Goal: Task Accomplishment & Management: Use online tool/utility

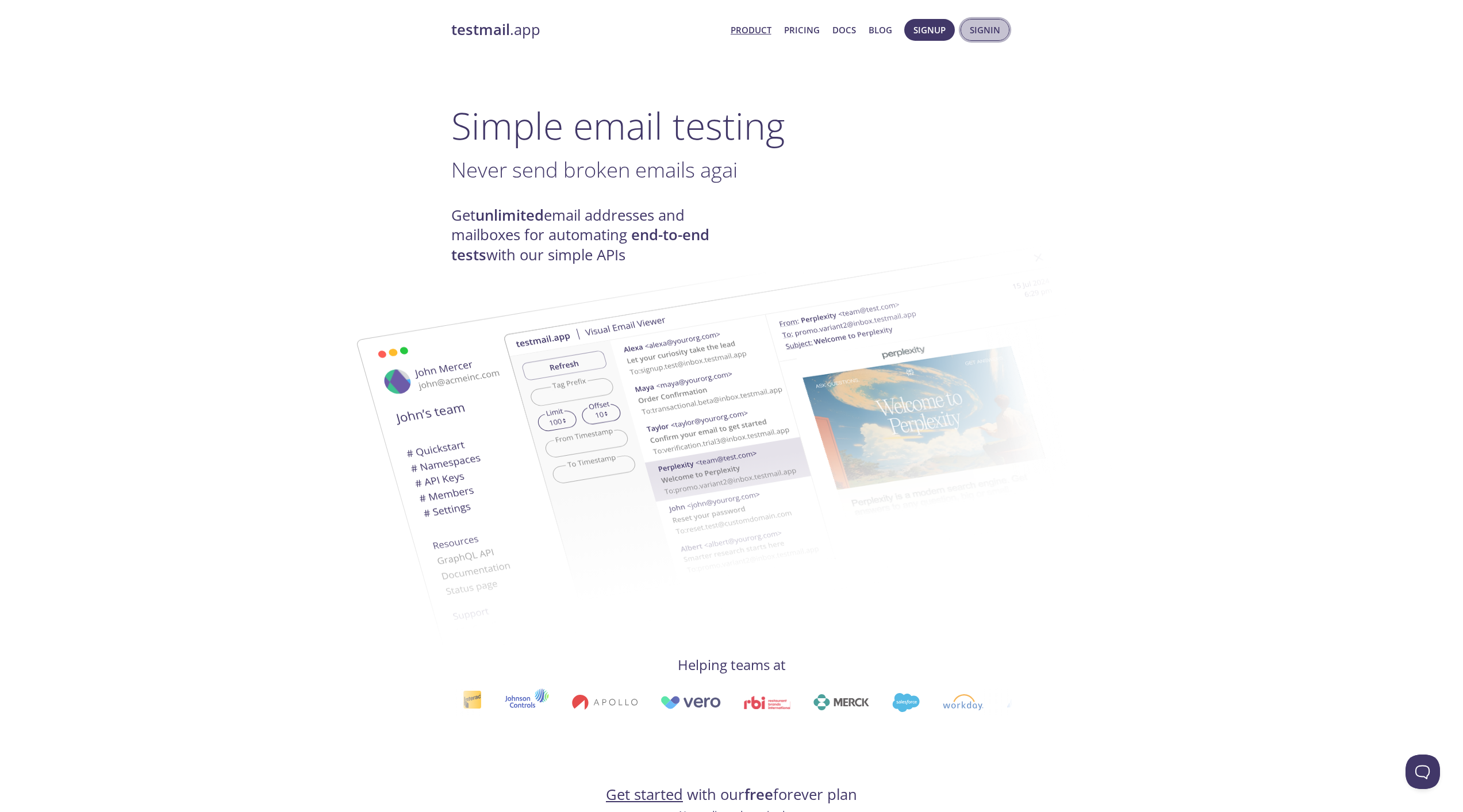
click at [992, 27] on span "Signin" at bounding box center [985, 30] width 30 height 15
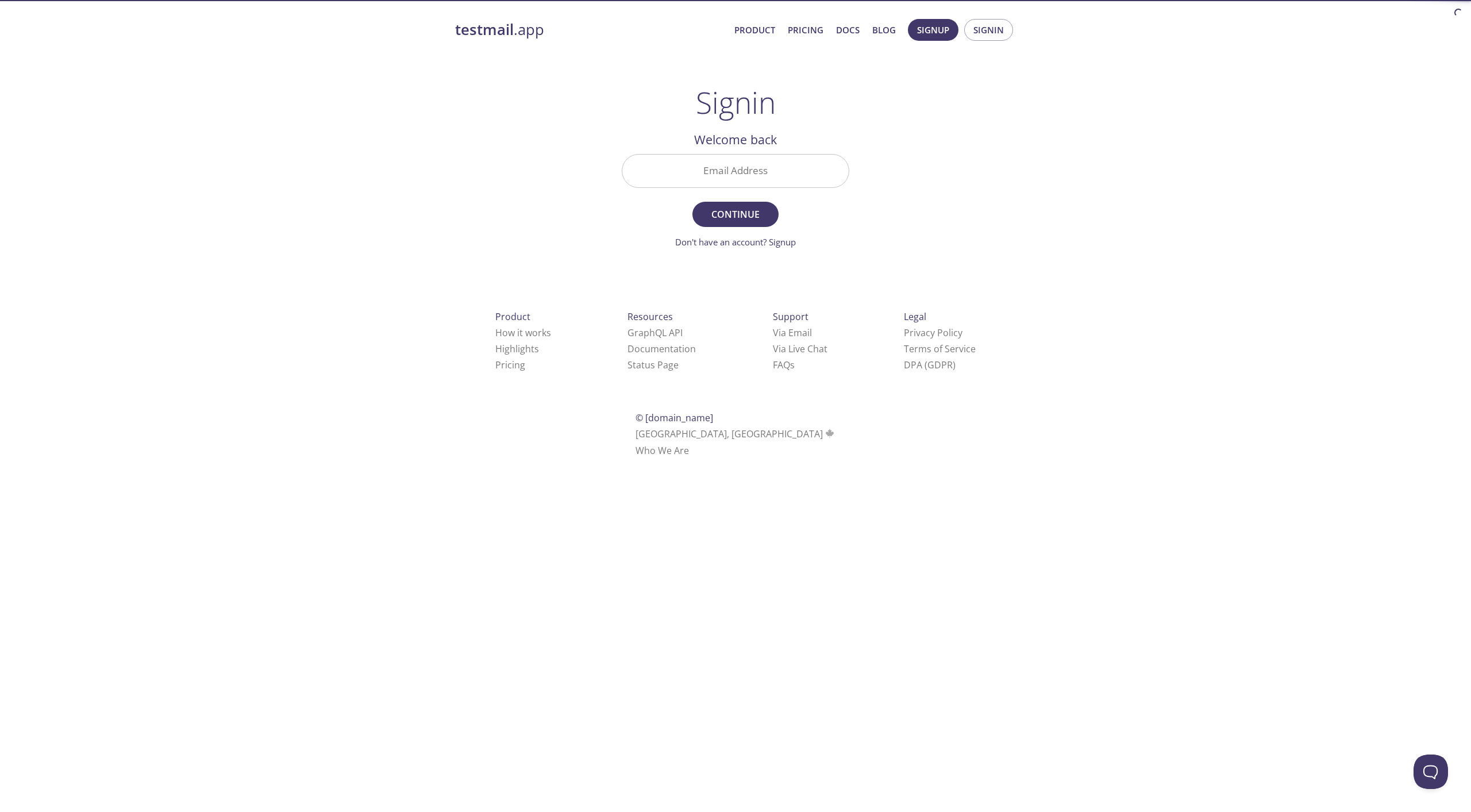
click at [744, 160] on input "Email Address" at bounding box center [736, 170] width 226 height 32
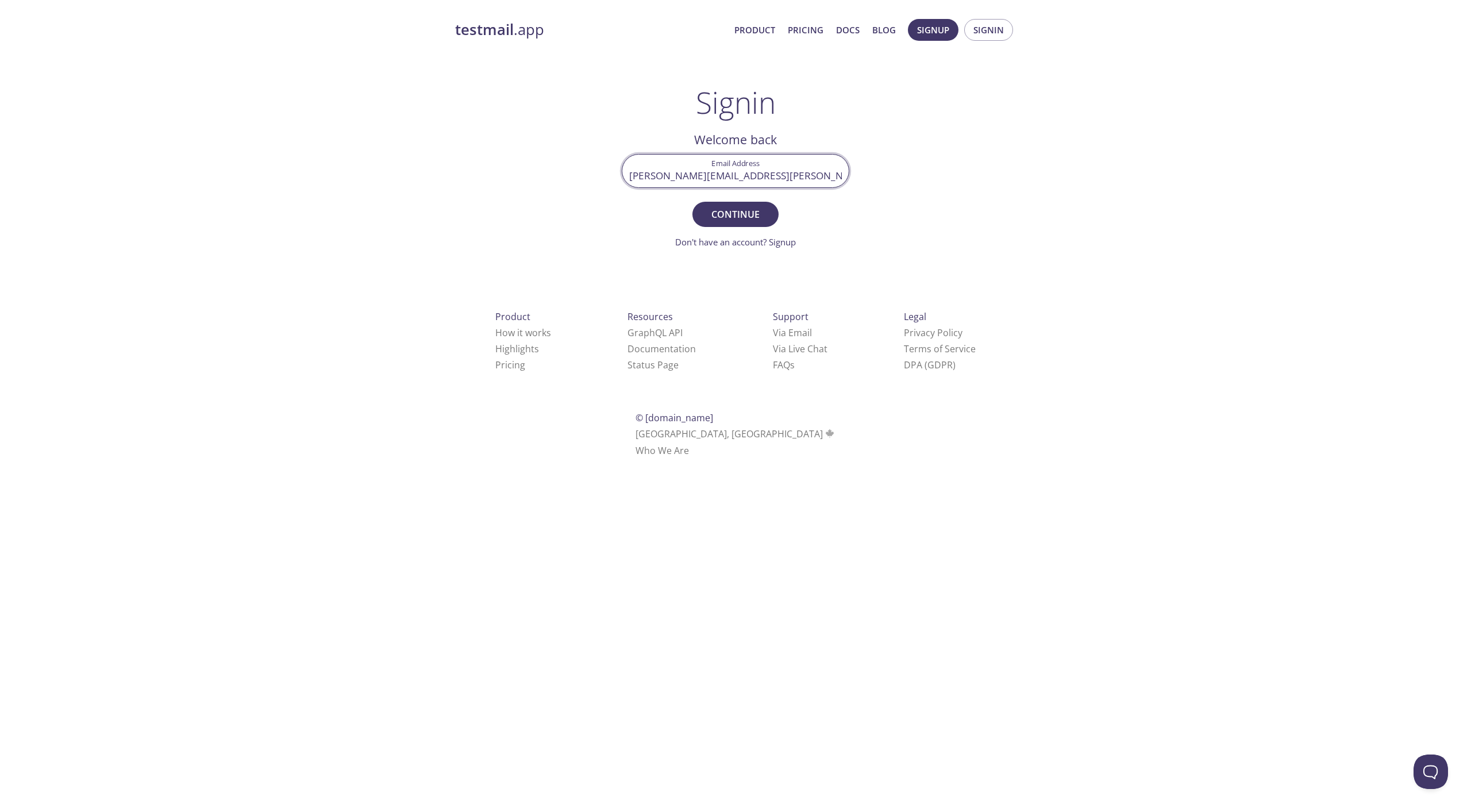
type input "[PERSON_NAME][EMAIL_ADDRESS][PERSON_NAME][DOMAIN_NAME]"
click at [693, 202] on button "Continue" at bounding box center [736, 215] width 86 height 26
click at [739, 178] on input "Signin Security Code" at bounding box center [736, 170] width 226 height 32
paste input "5541TWU"
type input "5541TWU"
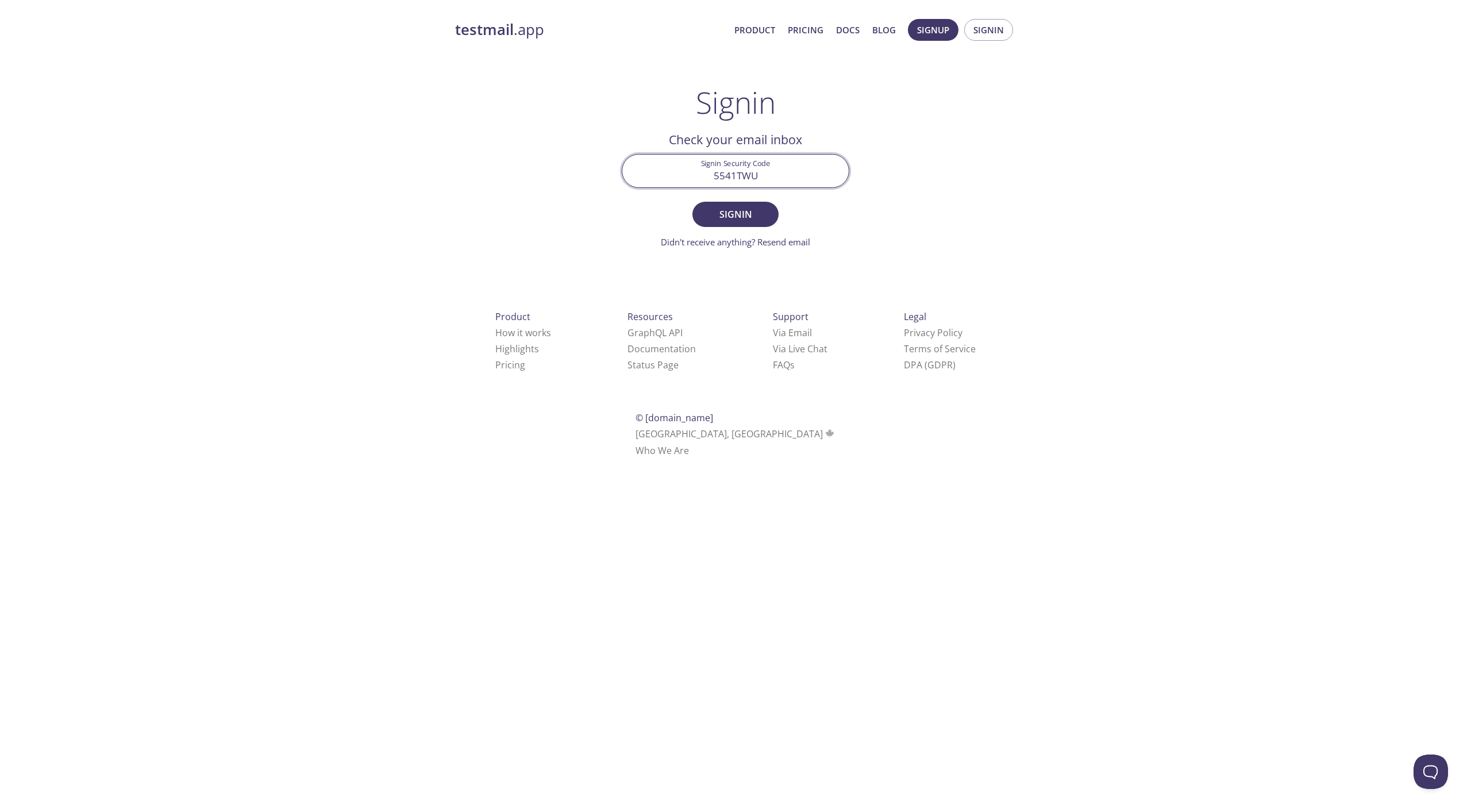
click at [713, 214] on span "Signin" at bounding box center [735, 214] width 61 height 16
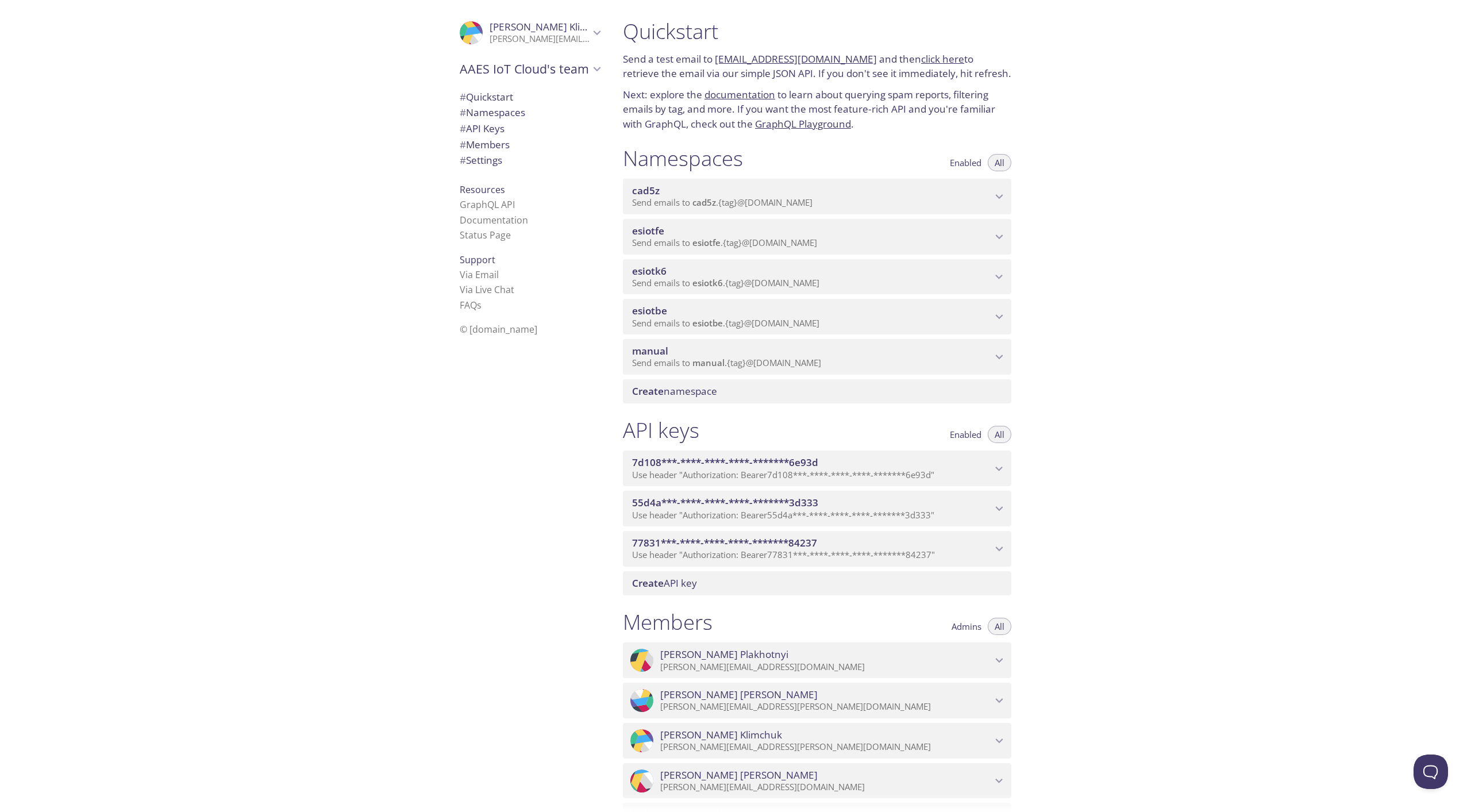
click at [768, 358] on span "Send emails to manual . {tag} @[DOMAIN_NAME]" at bounding box center [727, 362] width 189 height 11
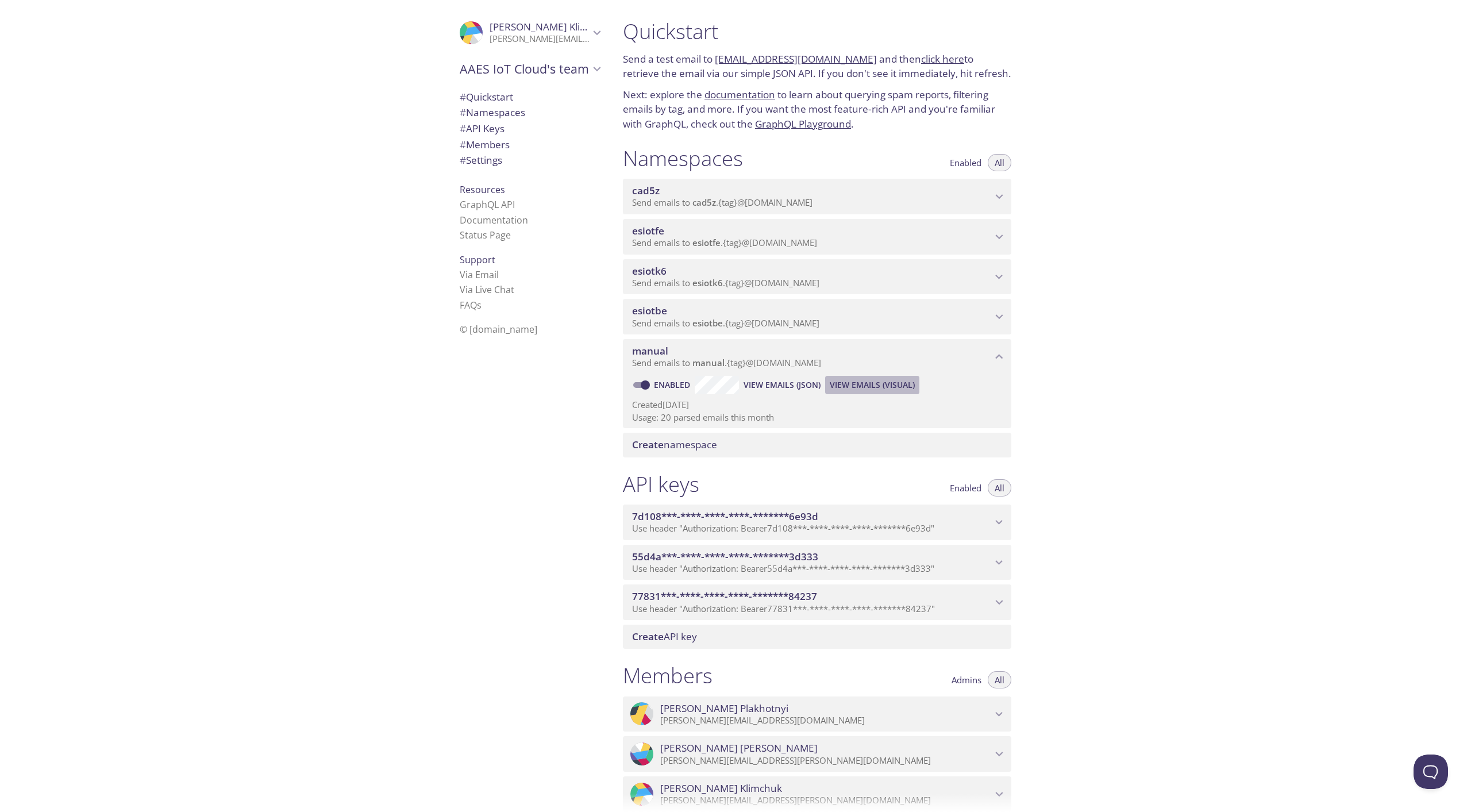
click at [872, 383] on span "View Emails (Visual)" at bounding box center [872, 385] width 85 height 14
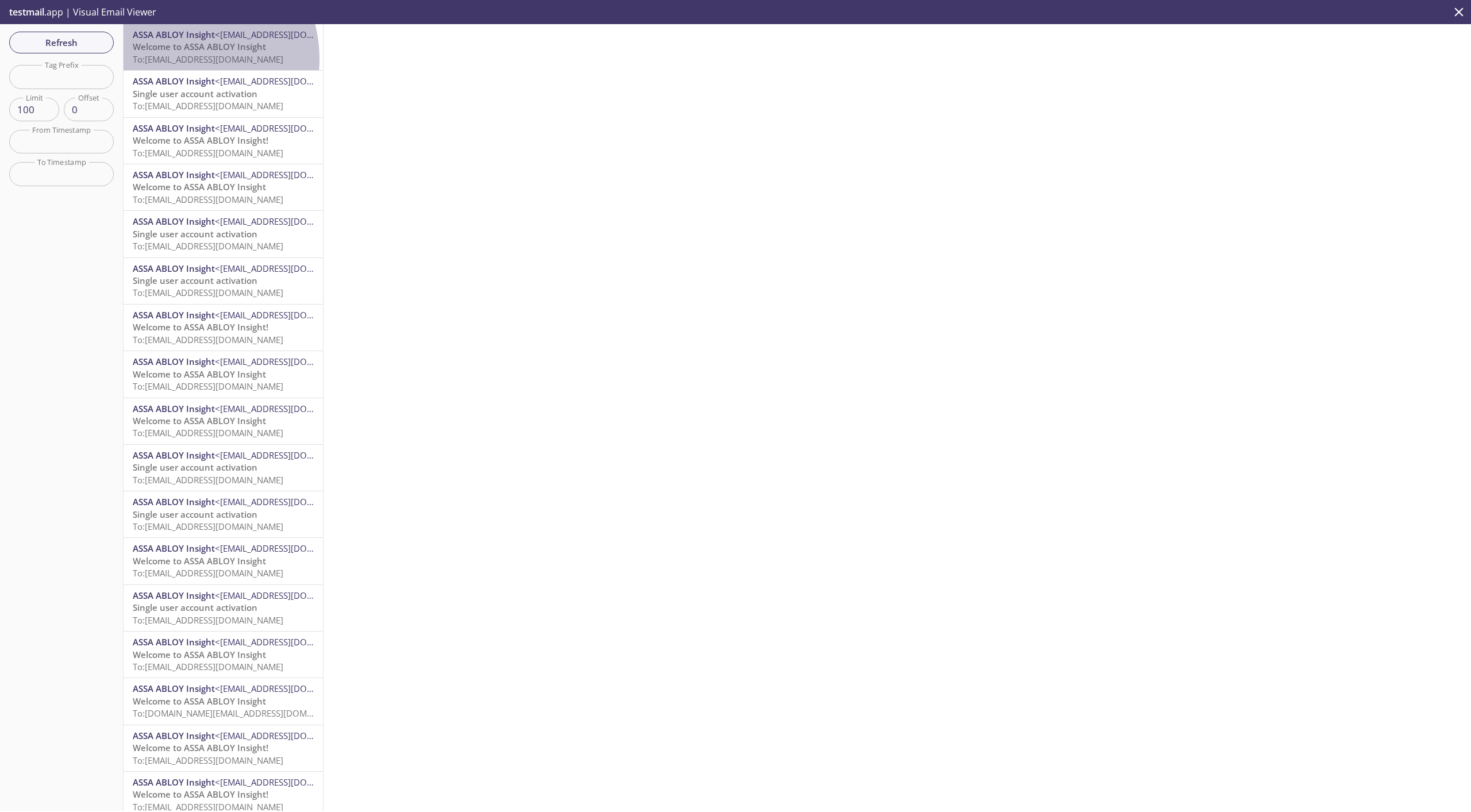
click at [176, 60] on span "To: [EMAIL_ADDRESS][DOMAIN_NAME]" at bounding box center [208, 59] width 151 height 11
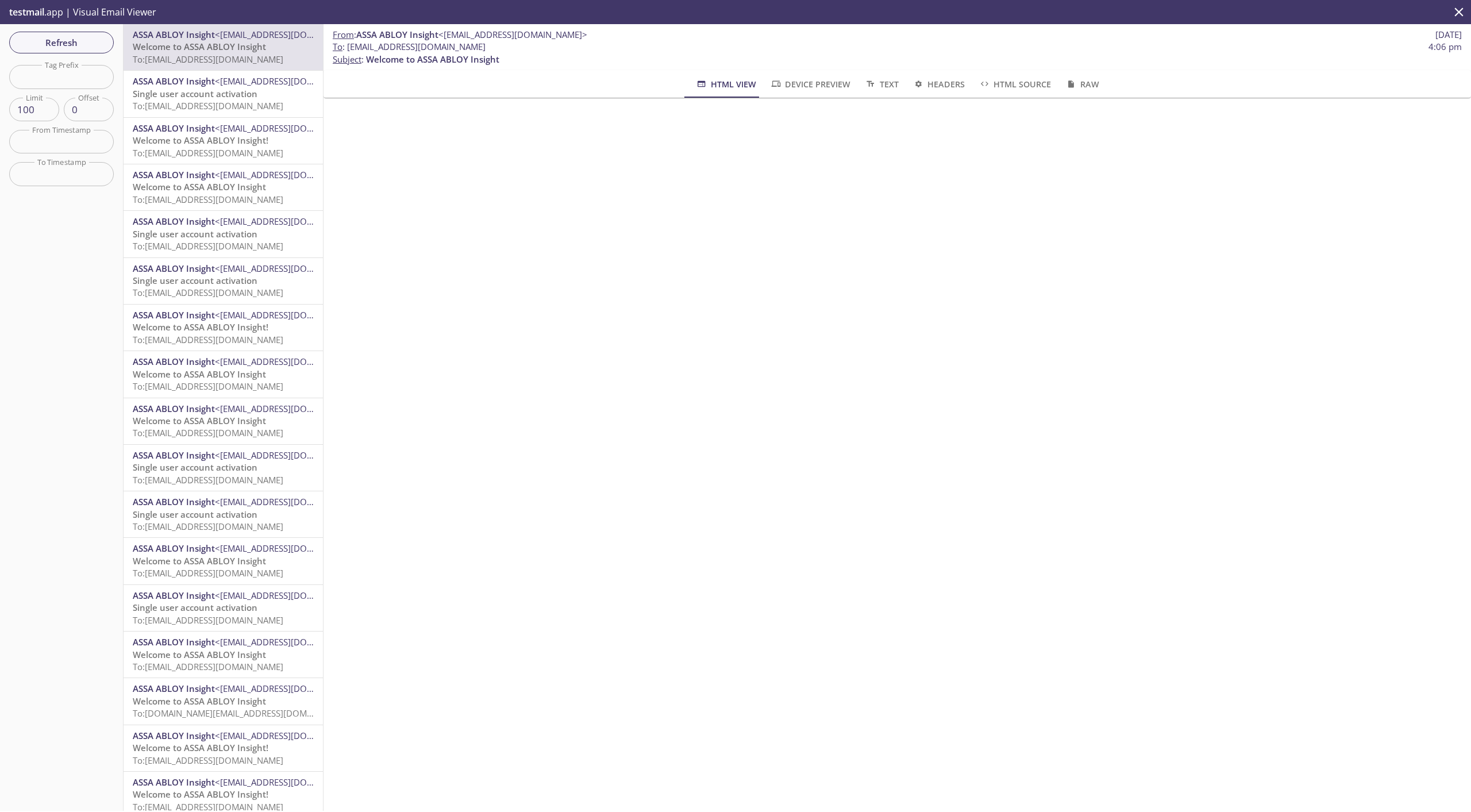
drag, startPoint x: 348, startPoint y: 47, endPoint x: 519, endPoint y: 48, distance: 171.0
click at [486, 48] on span "To : [EMAIL_ADDRESS][DOMAIN_NAME]" at bounding box center [409, 47] width 153 height 12
copy span "[EMAIL_ADDRESS][DOMAIN_NAME]"
